Goal: Information Seeking & Learning: Compare options

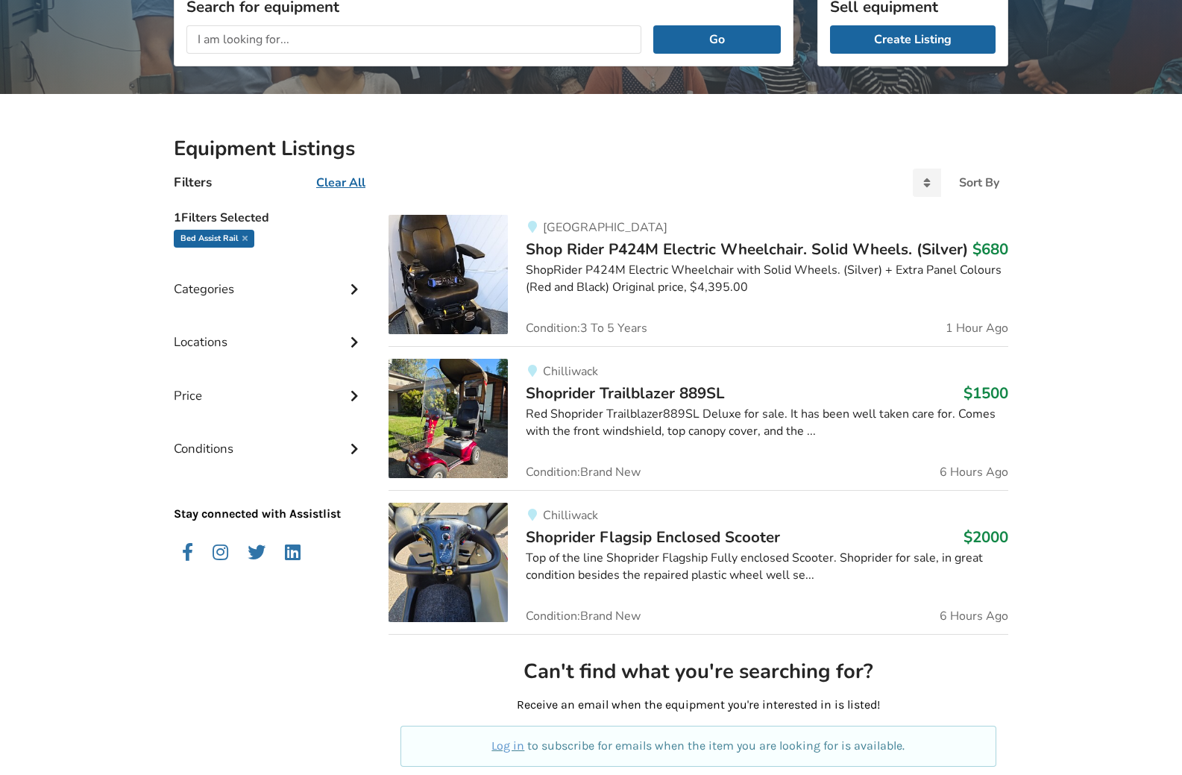
scroll to position [224, 0]
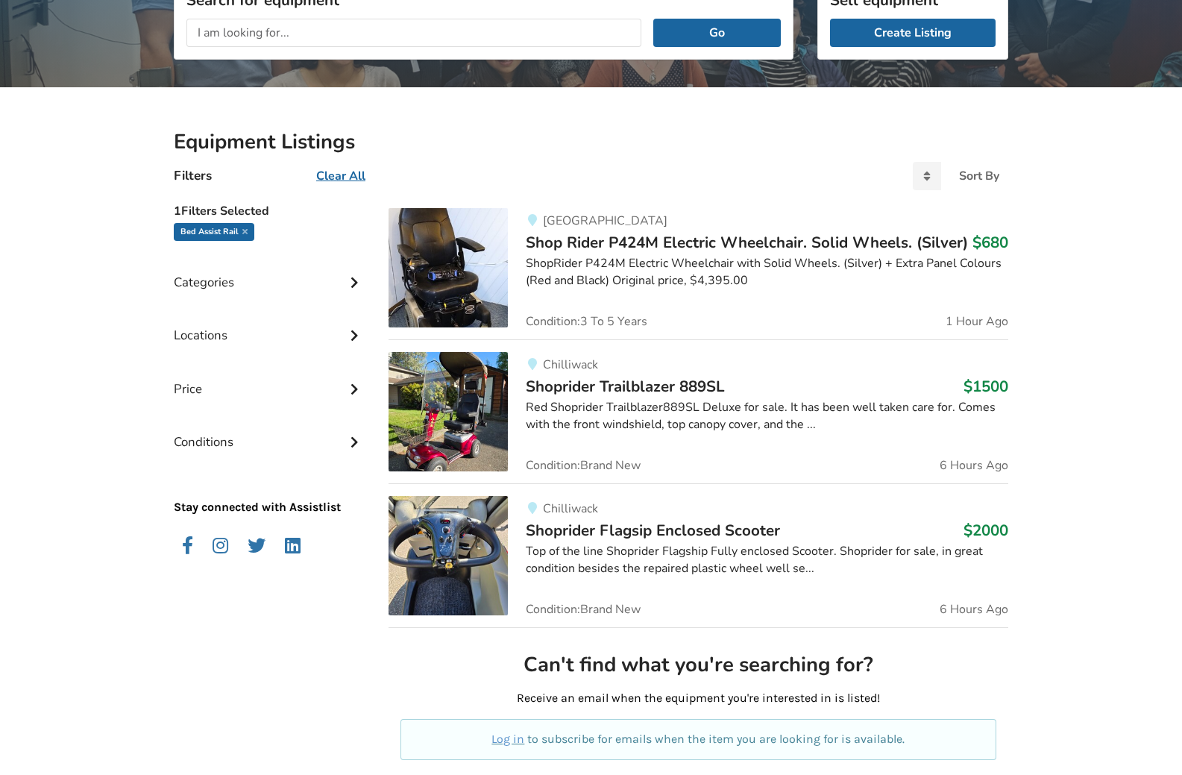
click at [479, 296] on img at bounding box center [448, 267] width 119 height 119
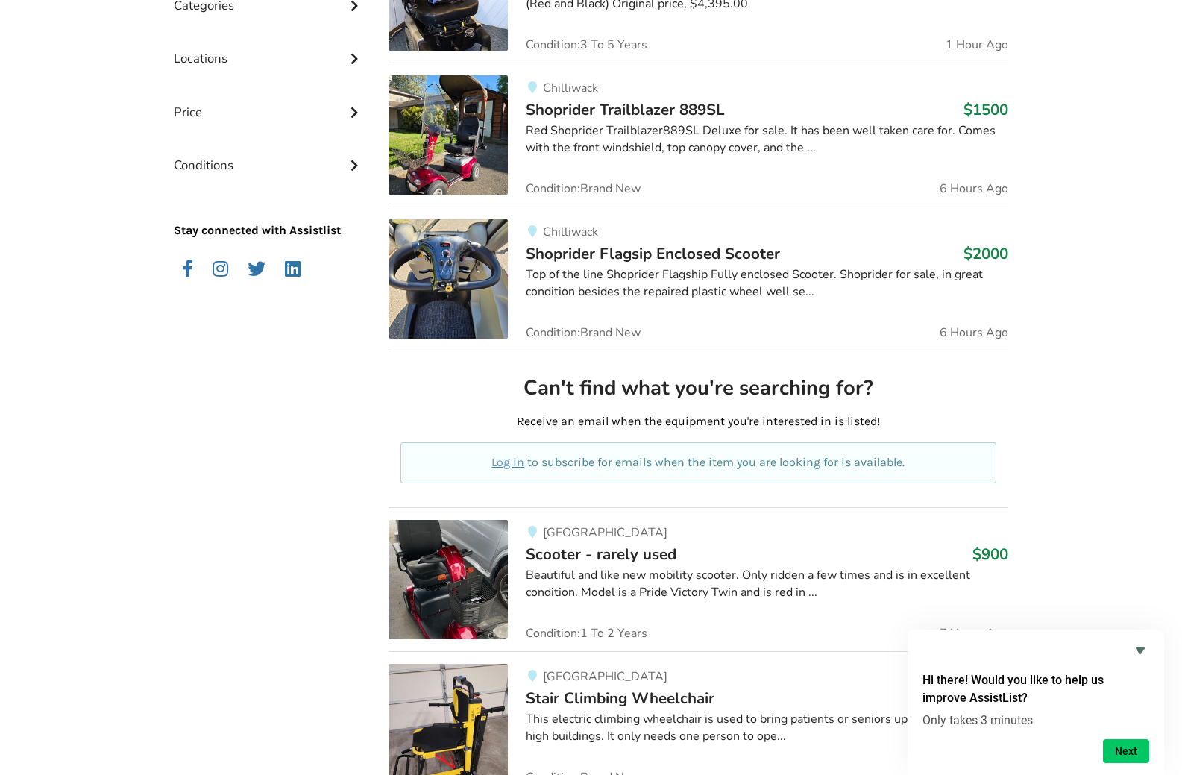
scroll to position [522, 0]
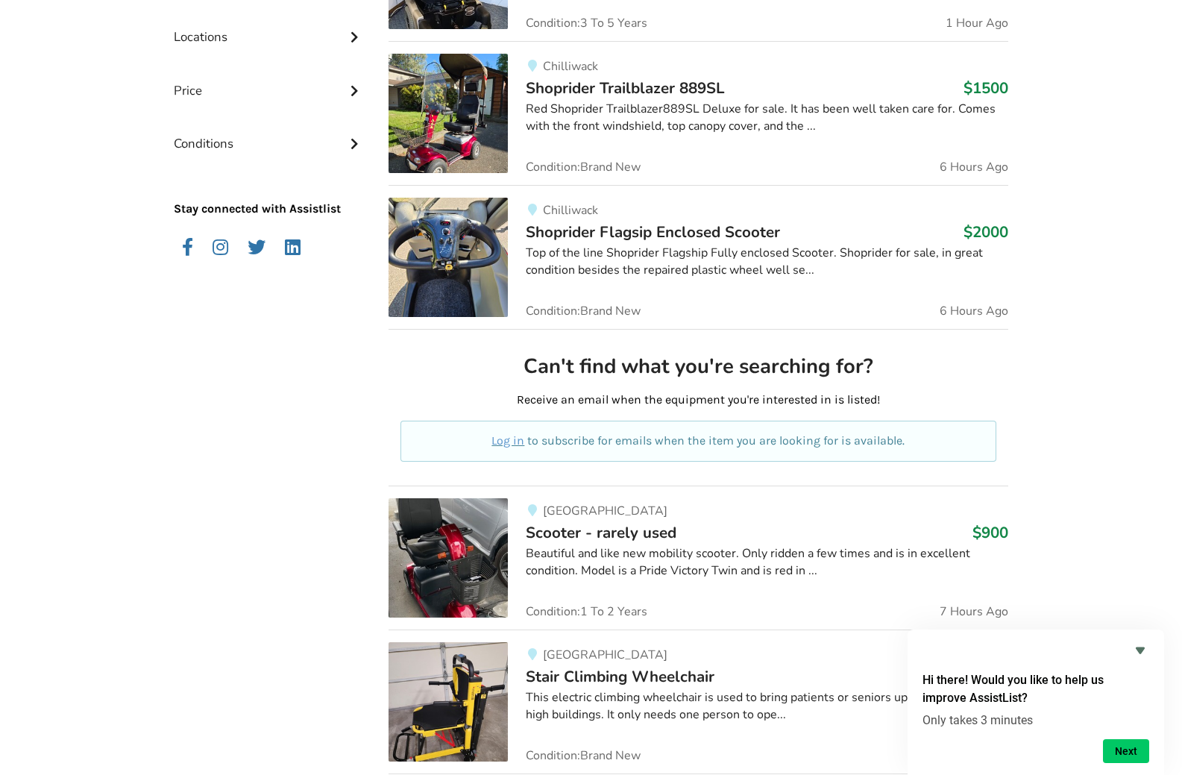
click at [442, 154] on img at bounding box center [448, 113] width 119 height 119
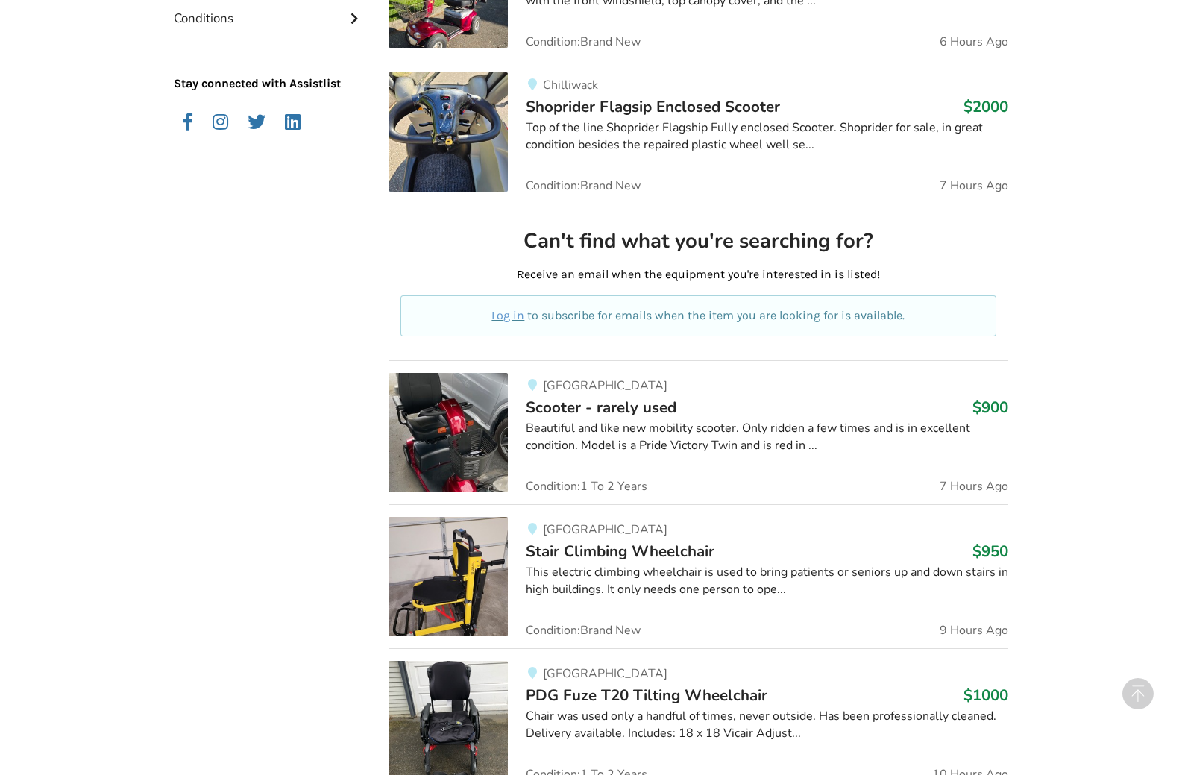
scroll to position [750, 0]
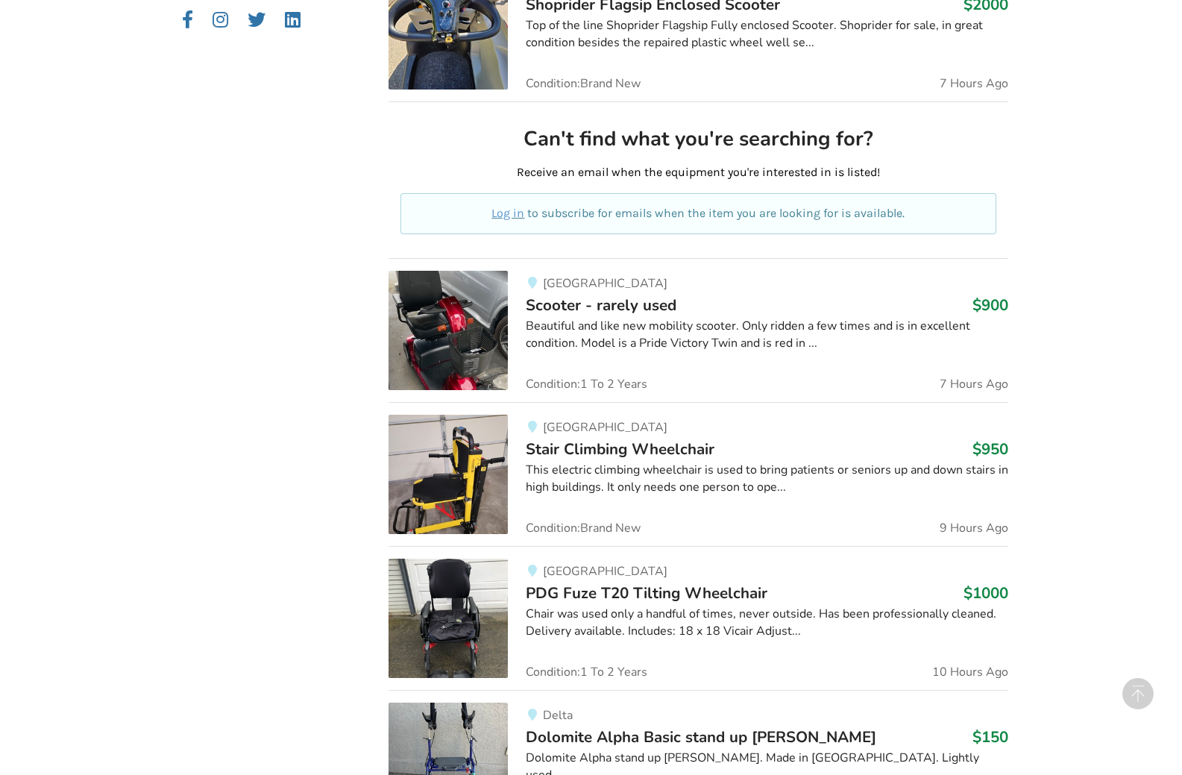
click at [452, 324] on img at bounding box center [448, 330] width 119 height 119
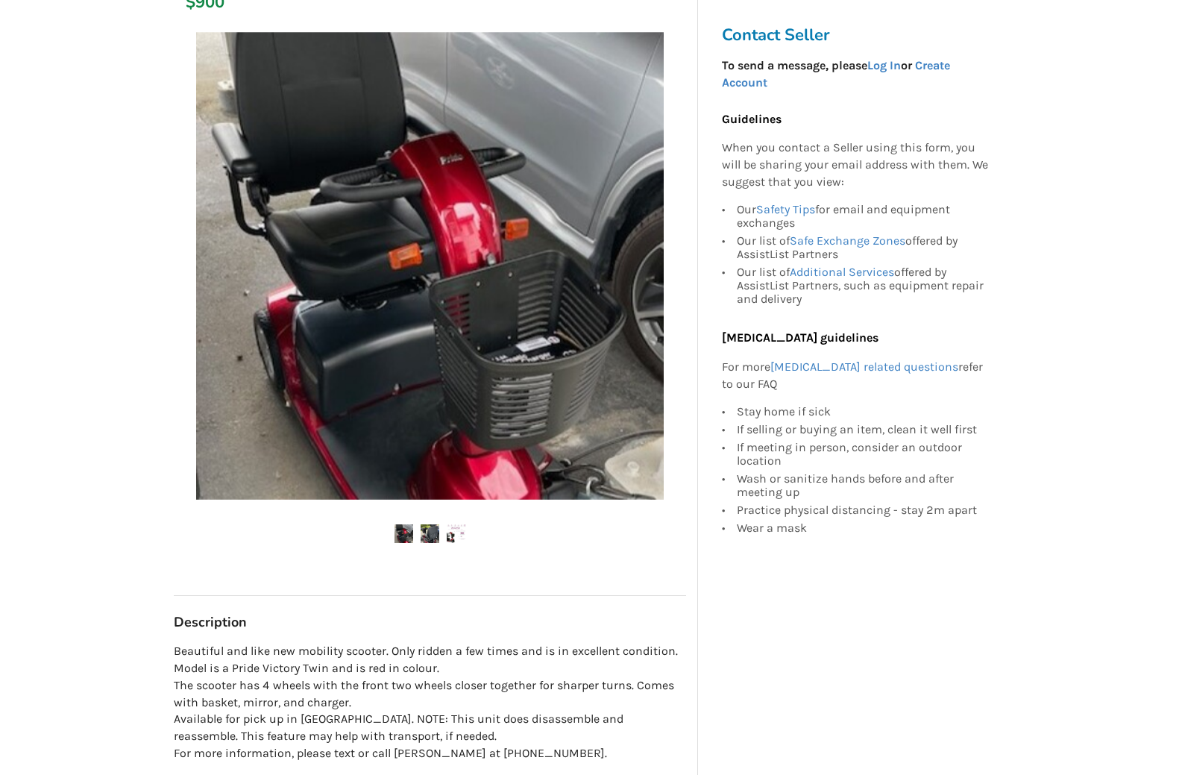
scroll to position [298, 0]
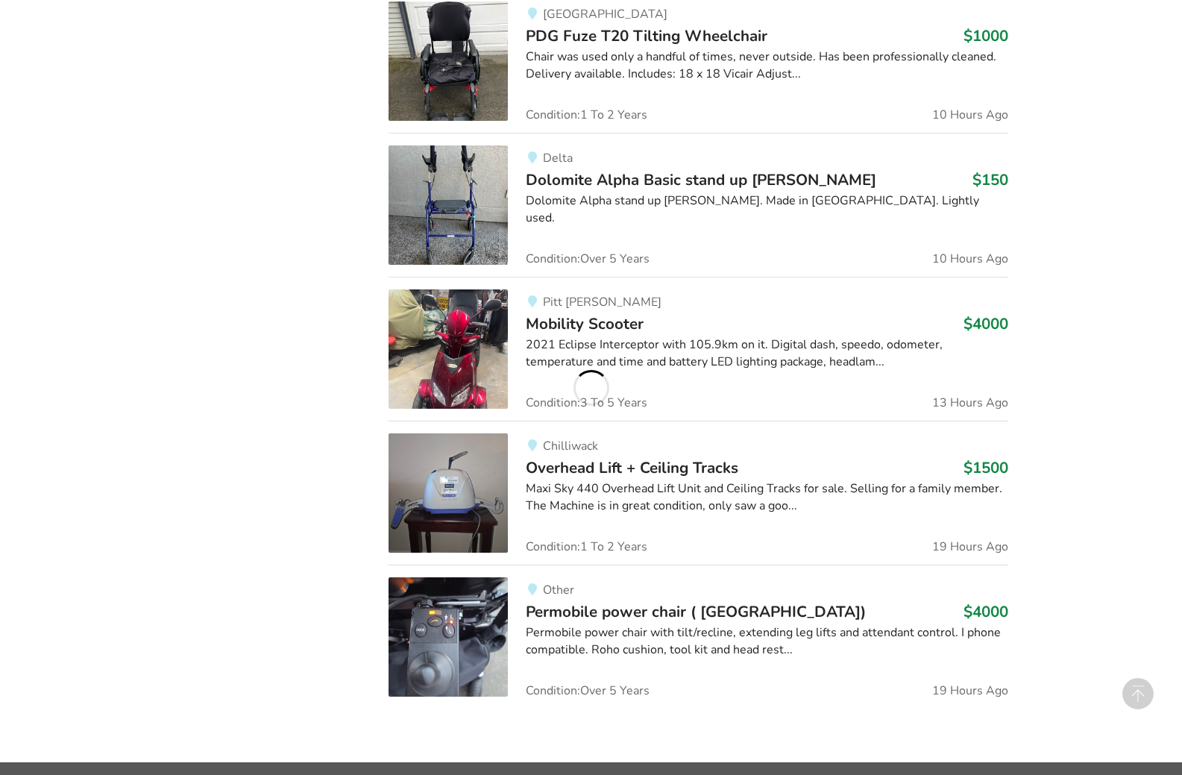
scroll to position [1339, 0]
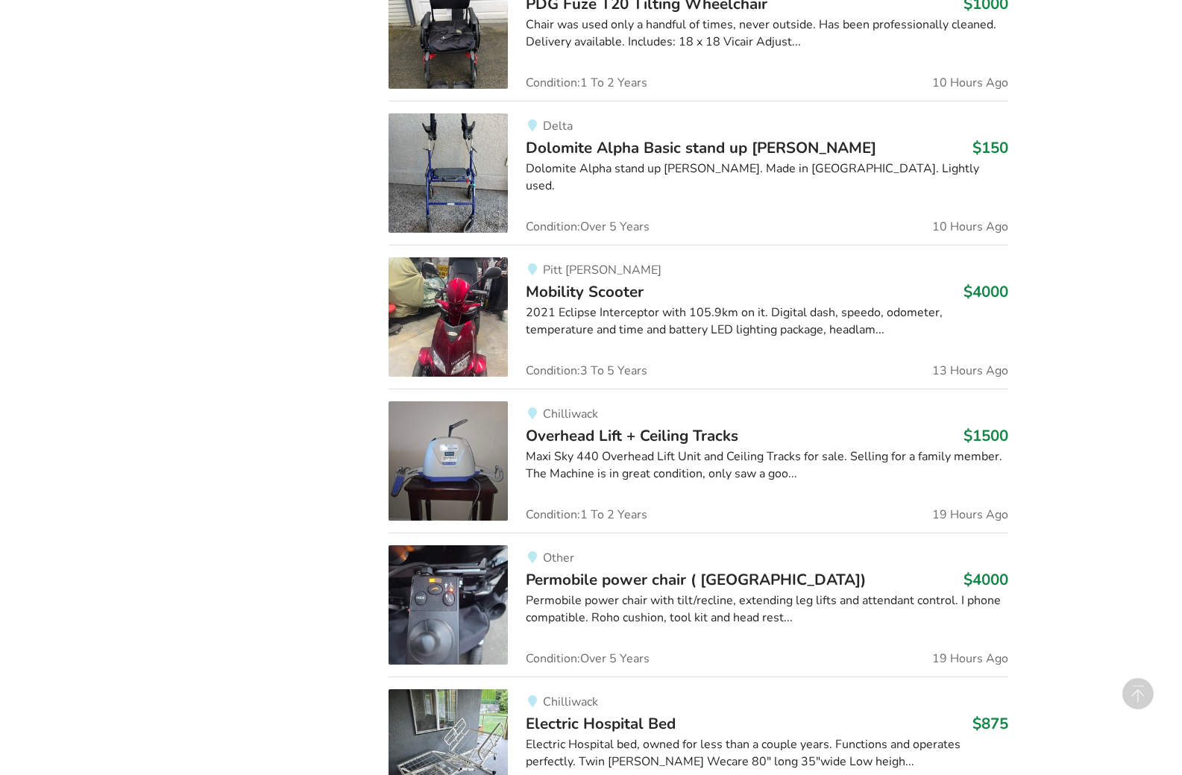
click at [477, 199] on img at bounding box center [448, 172] width 119 height 119
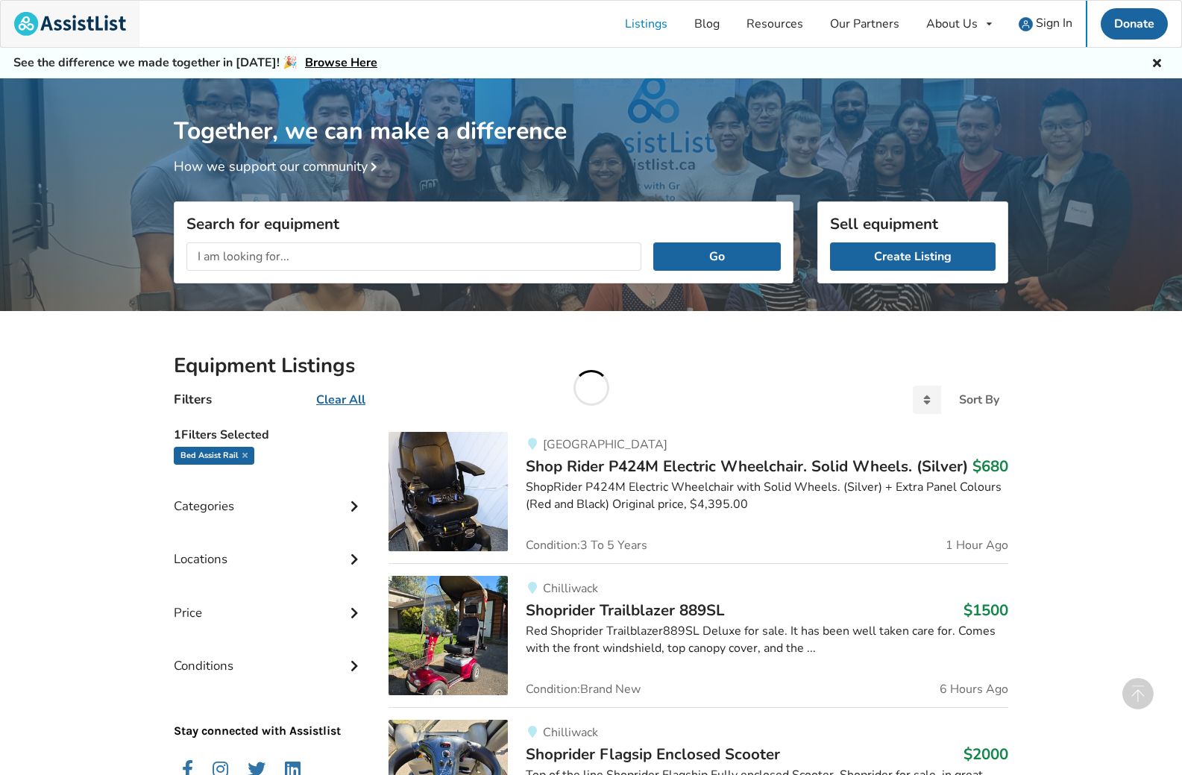
scroll to position [1339, 0]
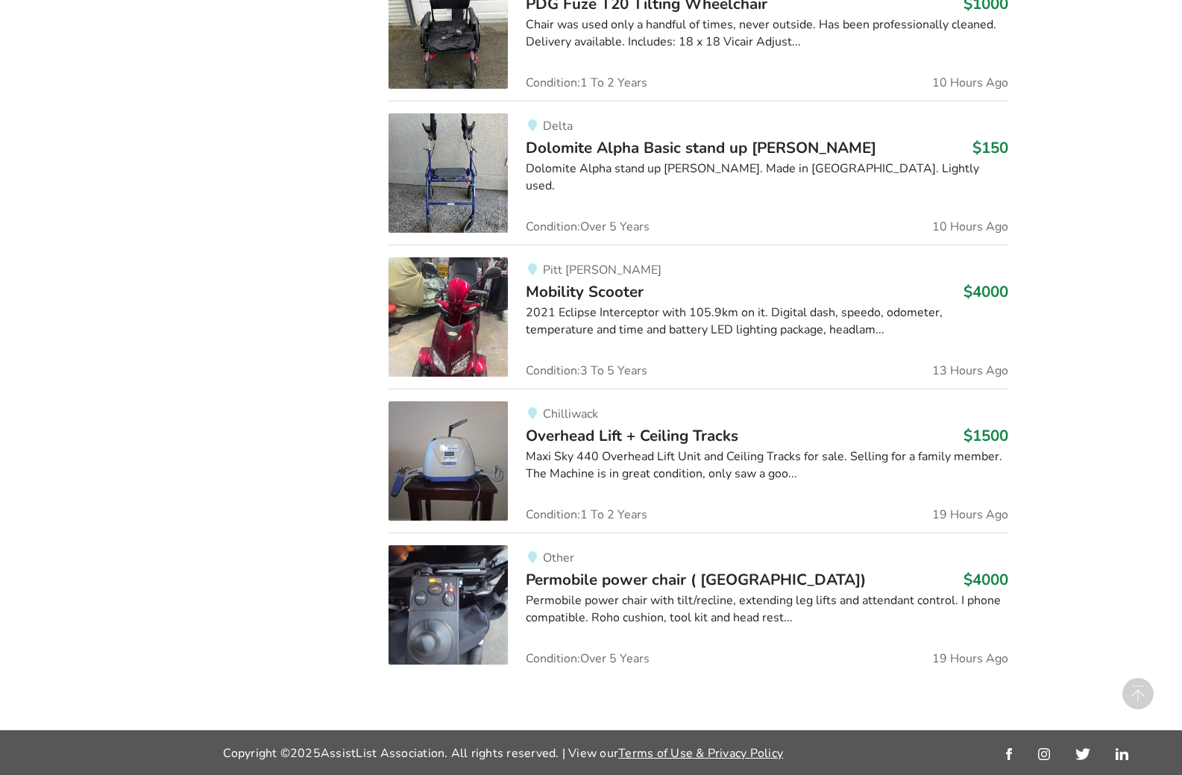
click at [738, 471] on div "Maxi Sky 440 Overhead Lift Unit and Ceiling Tracks for sale. Selling for a fami…" at bounding box center [767, 465] width 483 height 34
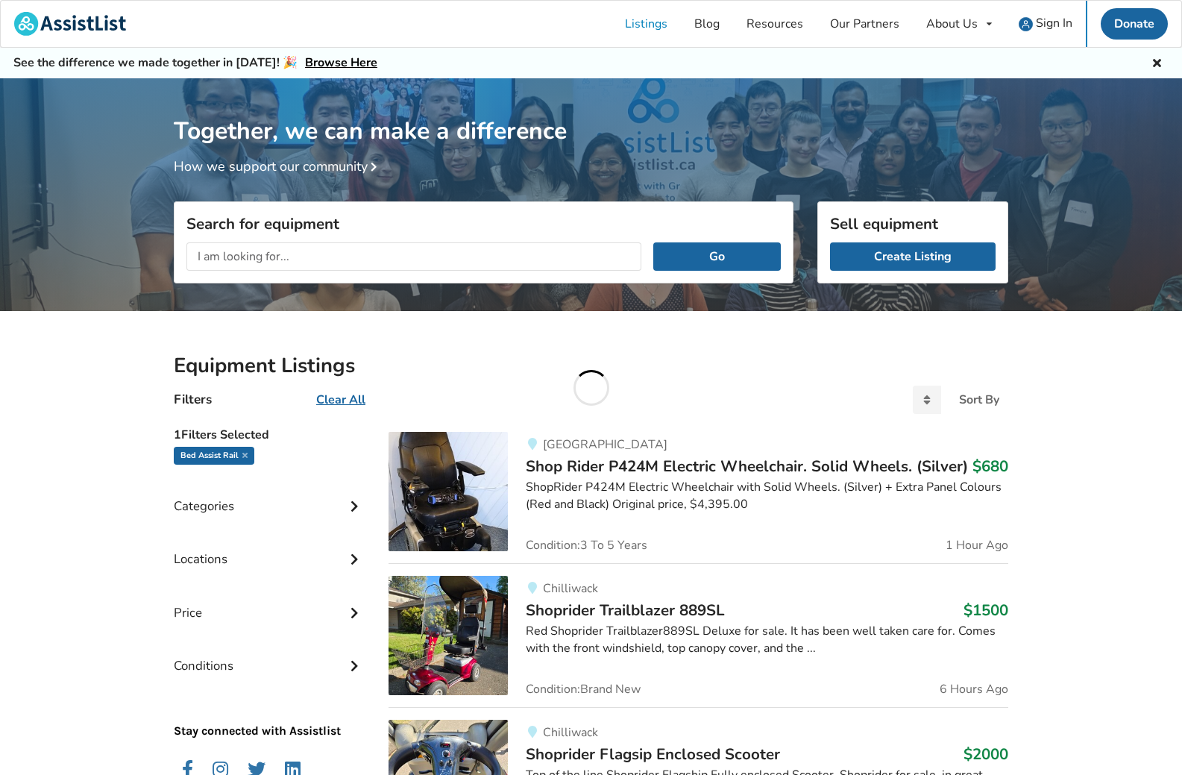
scroll to position [1339, 0]
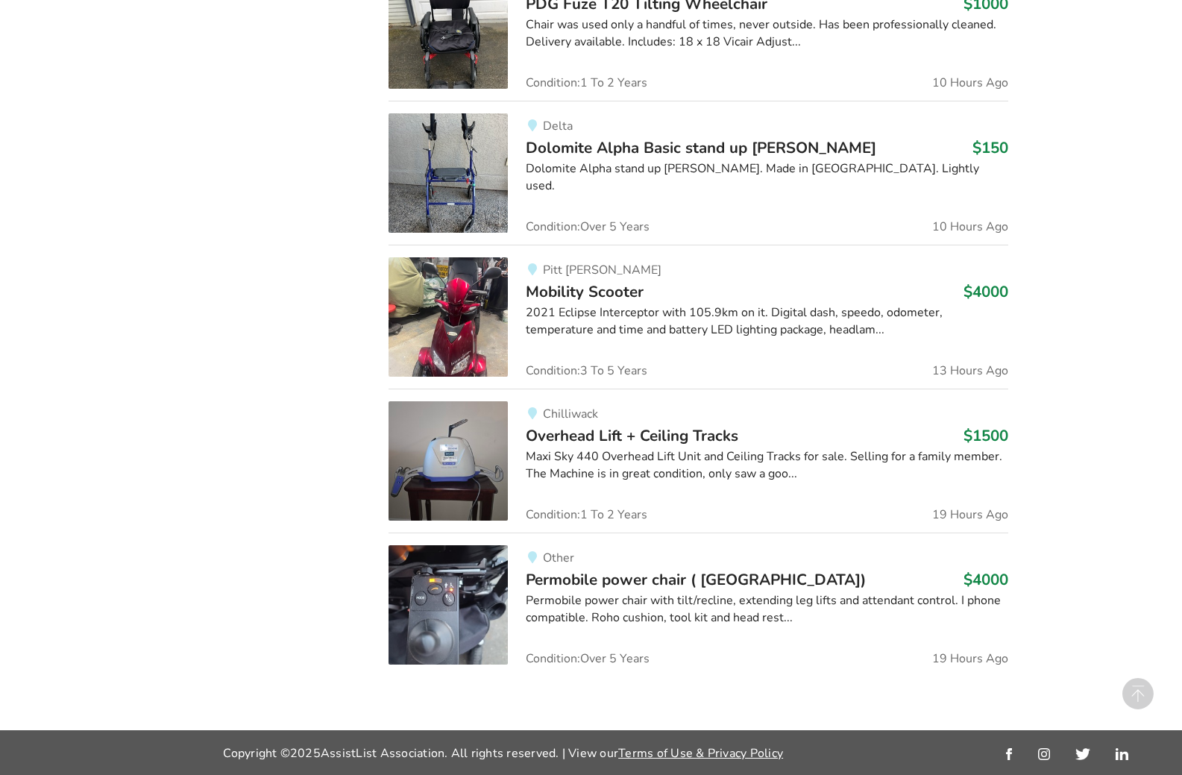
click at [474, 632] on img at bounding box center [448, 604] width 119 height 119
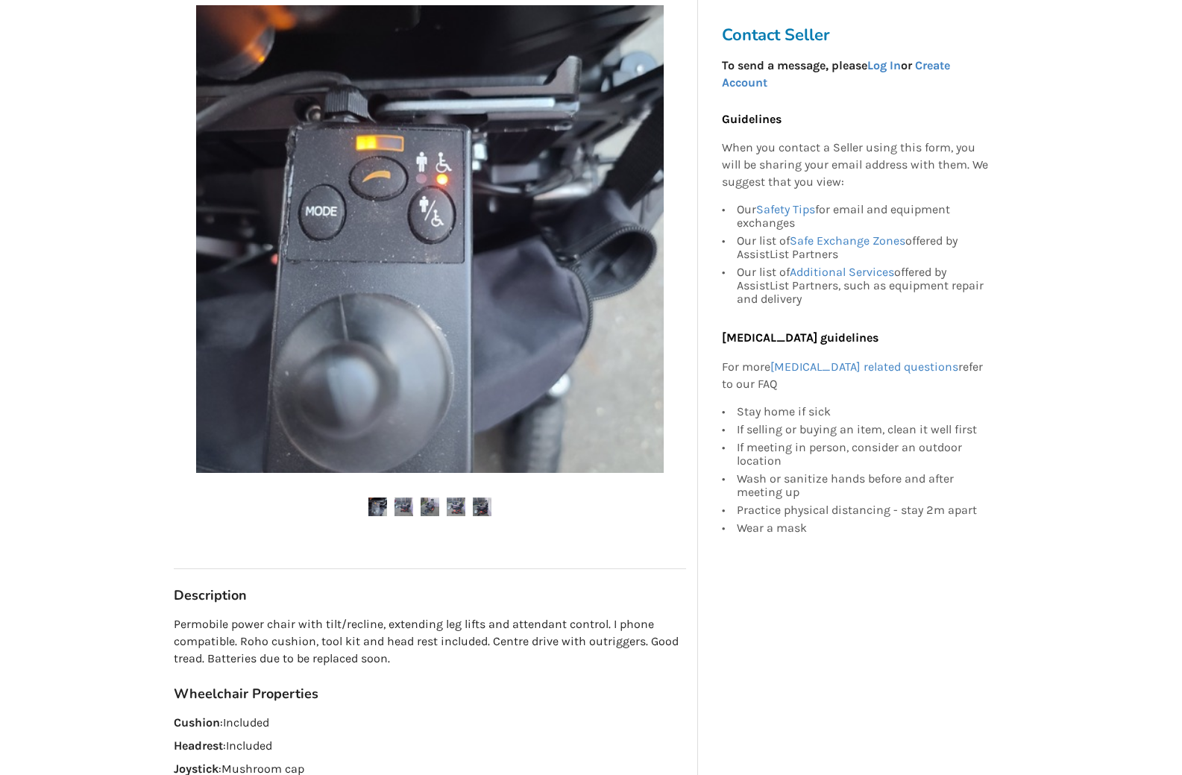
scroll to position [298, 0]
click at [399, 503] on img at bounding box center [404, 506] width 19 height 19
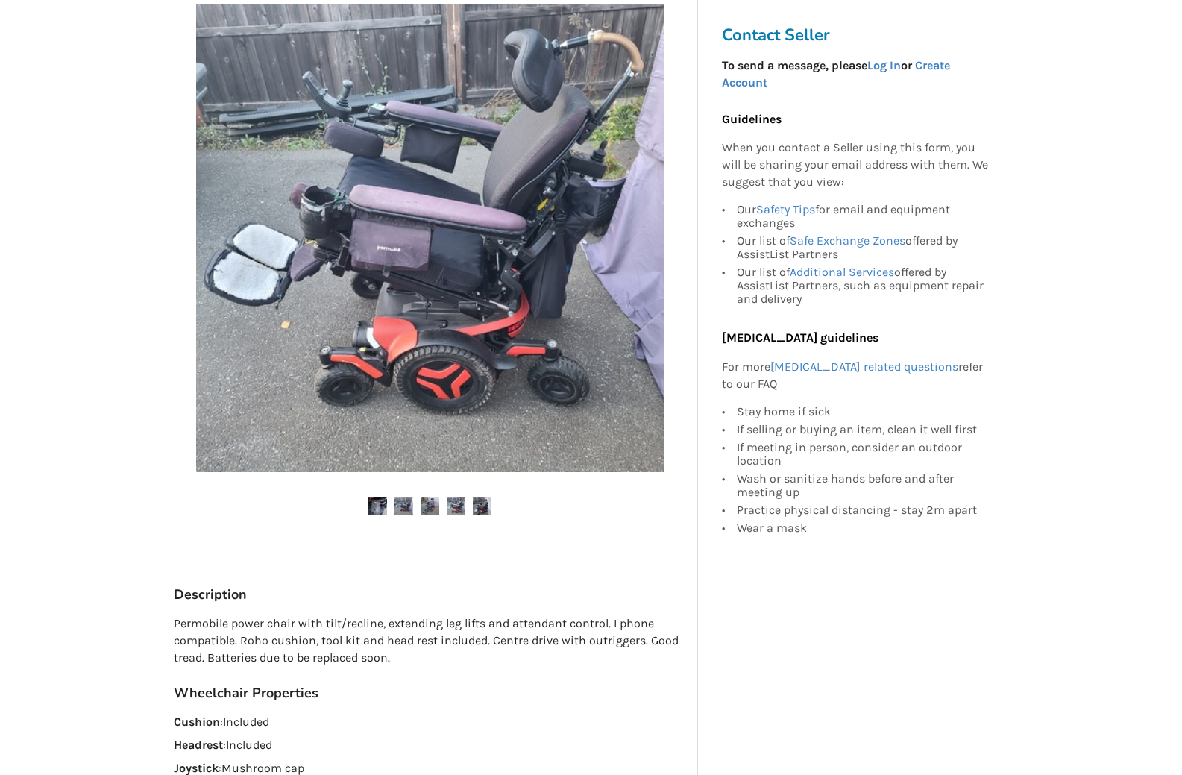
click at [428, 514] on img at bounding box center [430, 506] width 19 height 19
click at [453, 506] on img at bounding box center [456, 506] width 19 height 19
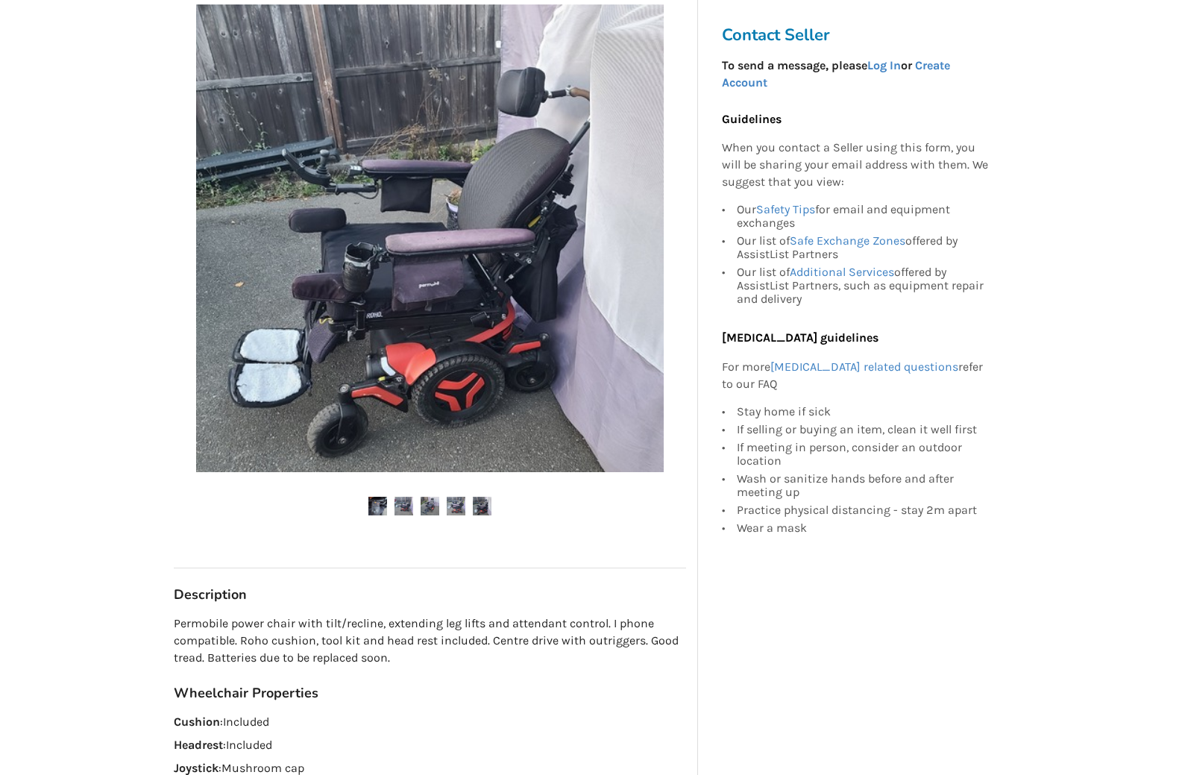
click at [484, 498] on img at bounding box center [482, 506] width 19 height 19
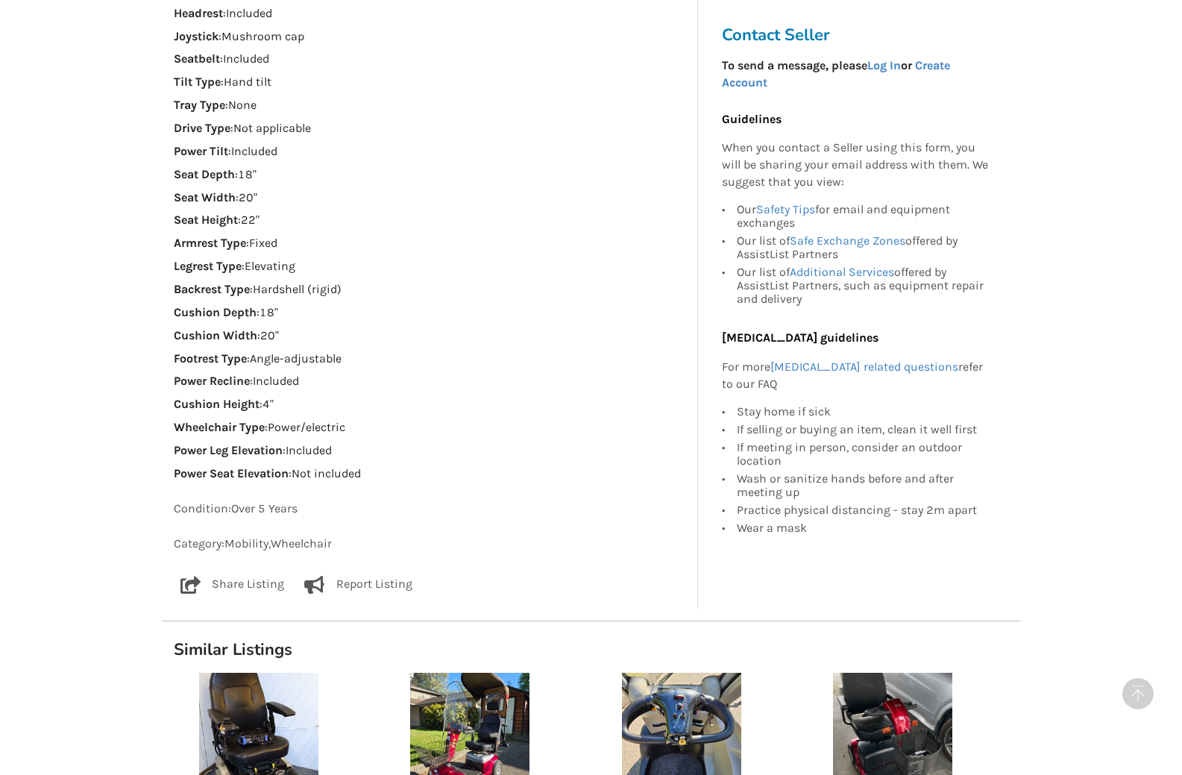
scroll to position [1044, 0]
